Goal: Task Accomplishment & Management: Complete application form

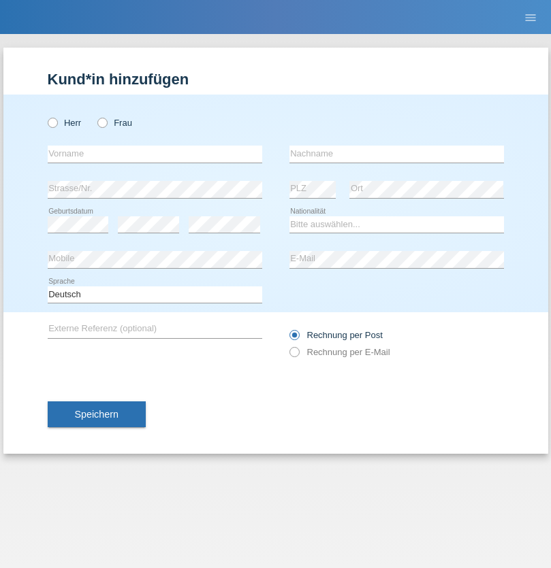
radio input "true"
click at [155, 154] on input "text" at bounding box center [155, 154] width 214 height 17
type input "Antonio"
click at [396, 154] on input "text" at bounding box center [396, 154] width 214 height 17
type input "[PERSON_NAME]"
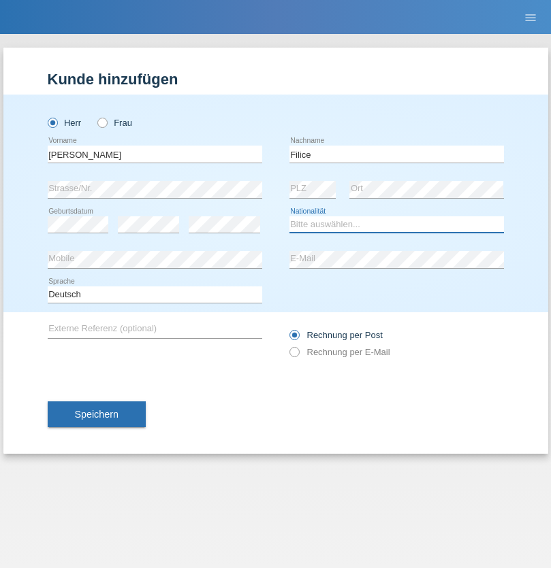
select select "IT"
select select "C"
select select "06"
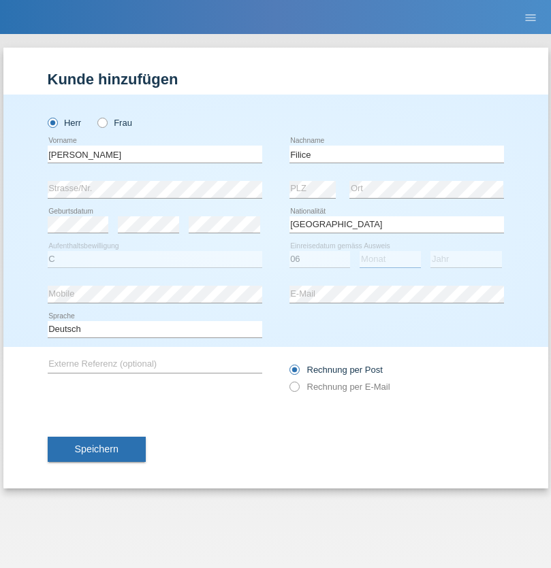
select select "05"
select select "2021"
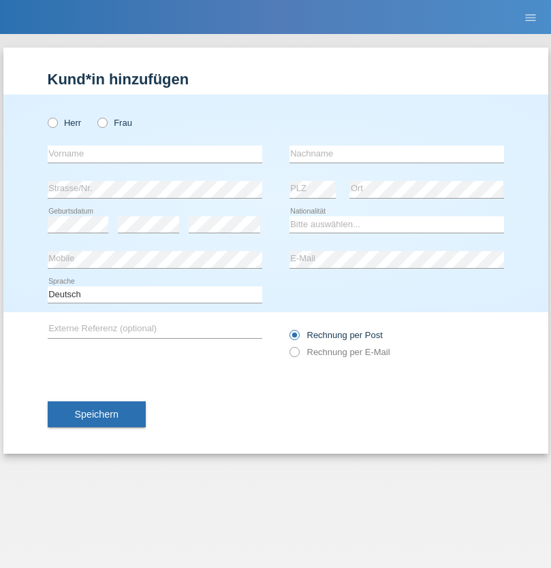
radio input "true"
click at [155, 154] on input "text" at bounding box center [155, 154] width 214 height 17
type input "[PERSON_NAME]"
click at [396, 154] on input "text" at bounding box center [396, 154] width 214 height 17
type input "[PERSON_NAME]"
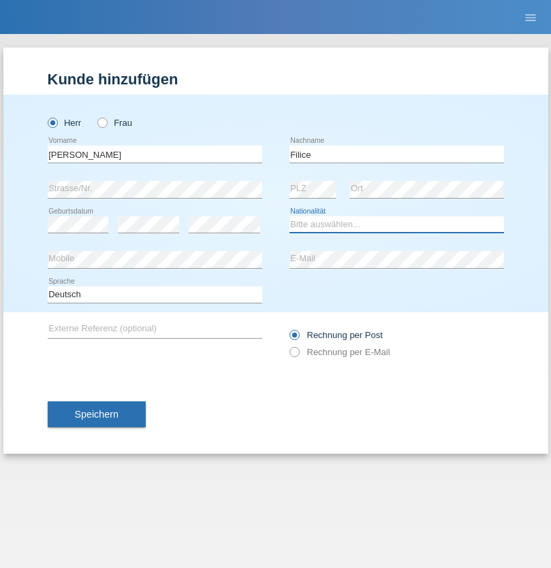
select select "CH"
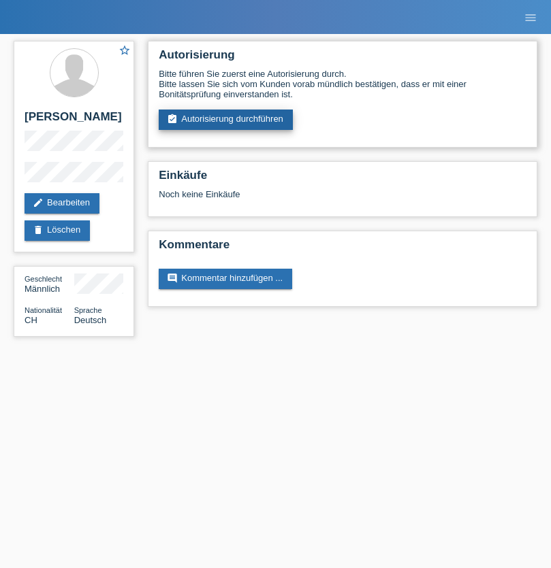
click at [226, 120] on link "assignment_turned_in Autorisierung durchführen" at bounding box center [226, 120] width 134 height 20
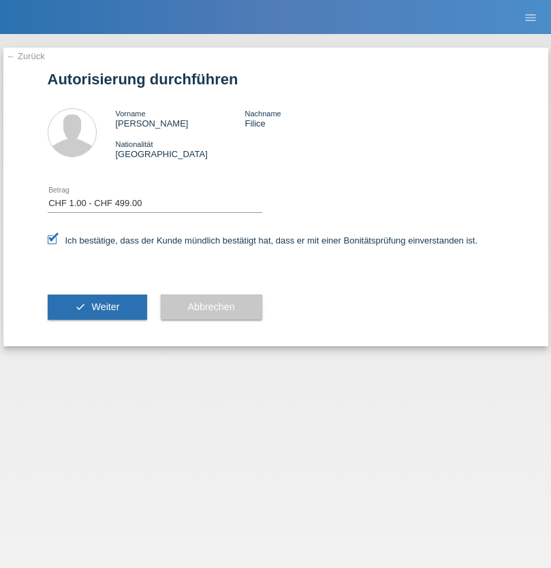
select select "1"
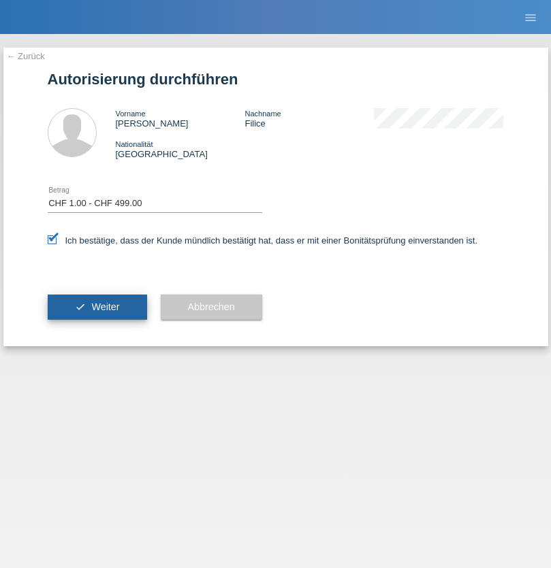
click at [97, 307] on span "Weiter" at bounding box center [105, 307] width 28 height 11
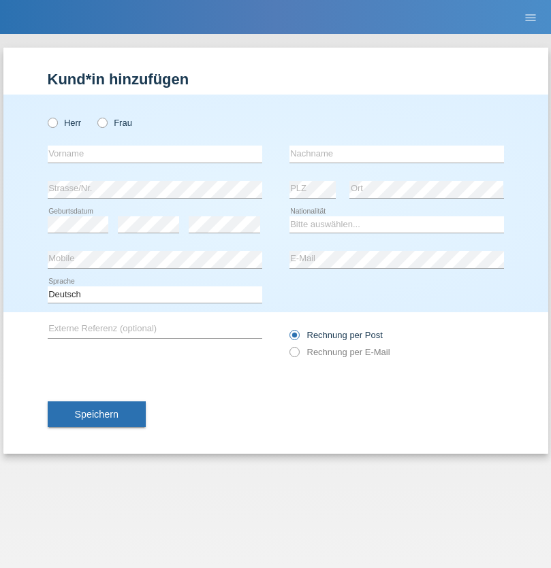
radio input "true"
click at [155, 154] on input "text" at bounding box center [155, 154] width 214 height 17
type input "Felicitas"
click at [396, 154] on input "text" at bounding box center [396, 154] width 214 height 17
type input "pfunder"
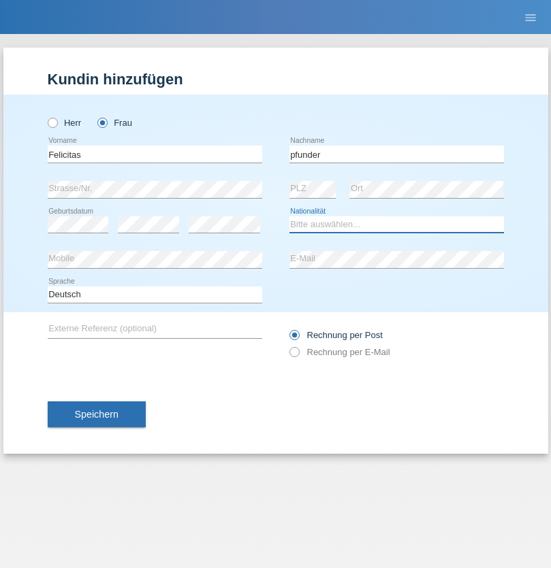
select select "CH"
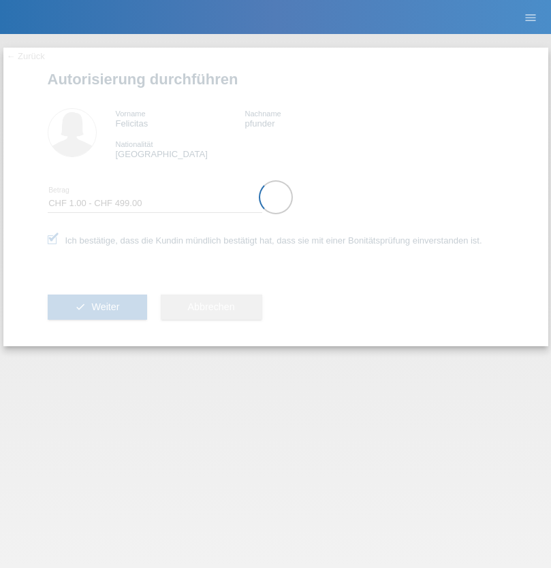
select select "1"
